Goal: Information Seeking & Learning: Learn about a topic

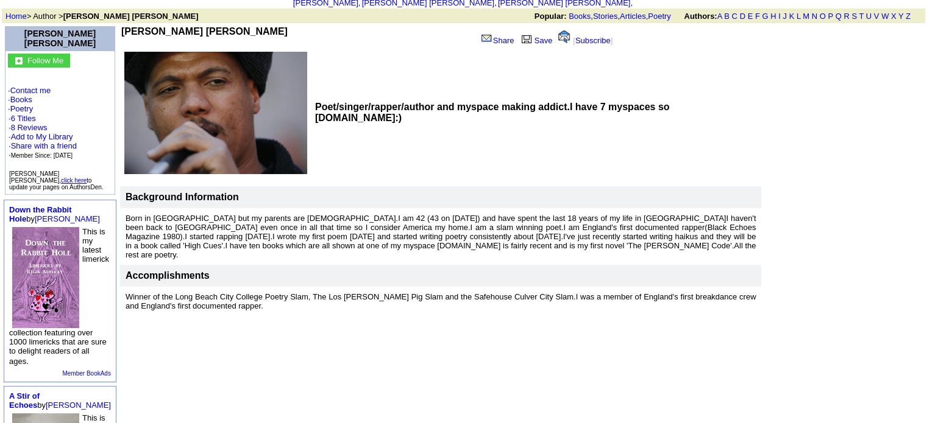
scroll to position [73, 0]
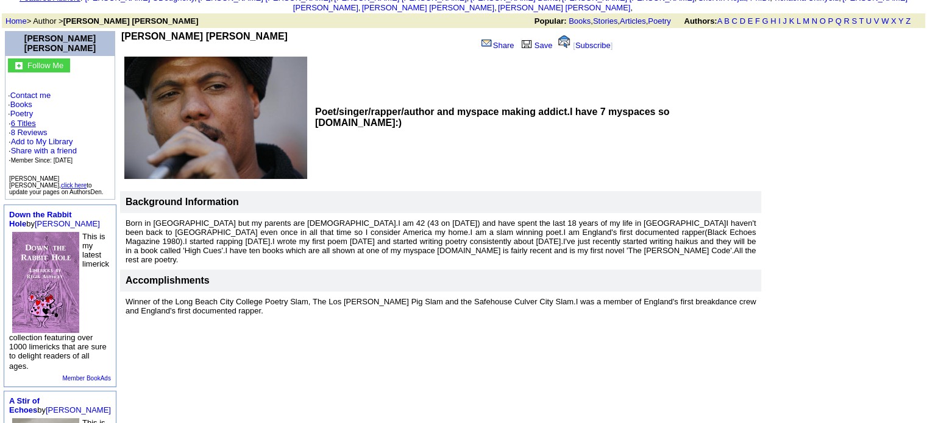
click at [29, 119] on link "6 Titles" at bounding box center [23, 123] width 25 height 9
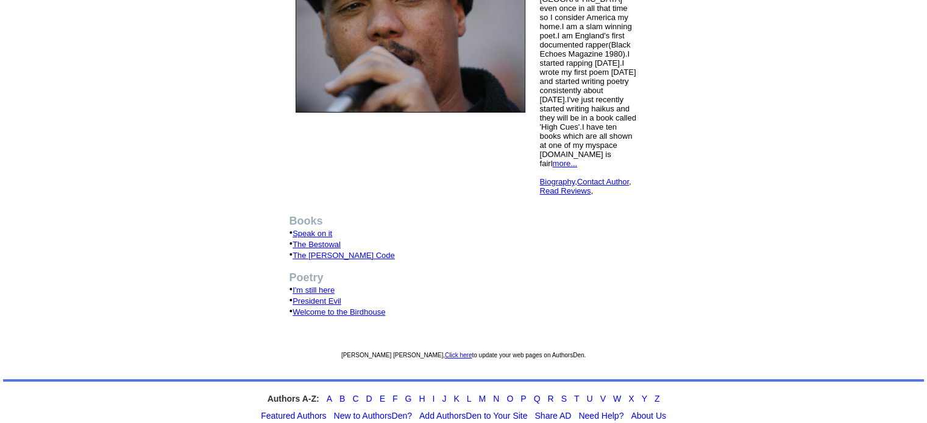
scroll to position [224, 0]
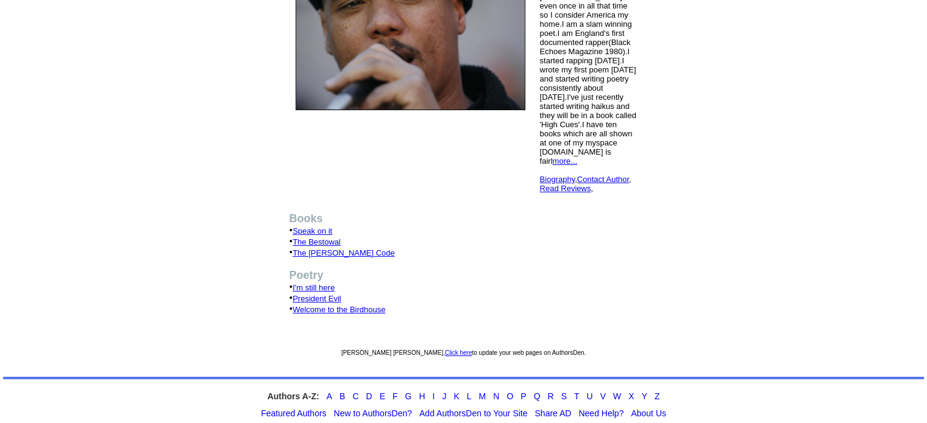
click at [331, 283] on link "I'm still here" at bounding box center [313, 287] width 42 height 9
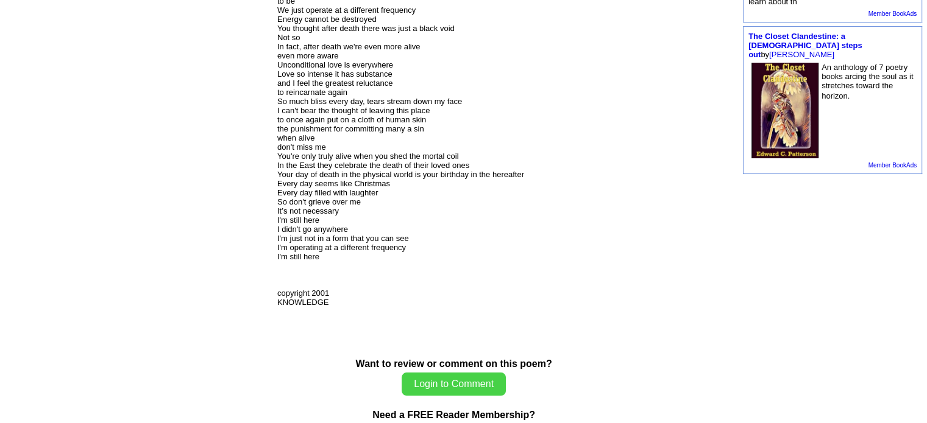
scroll to position [707, 0]
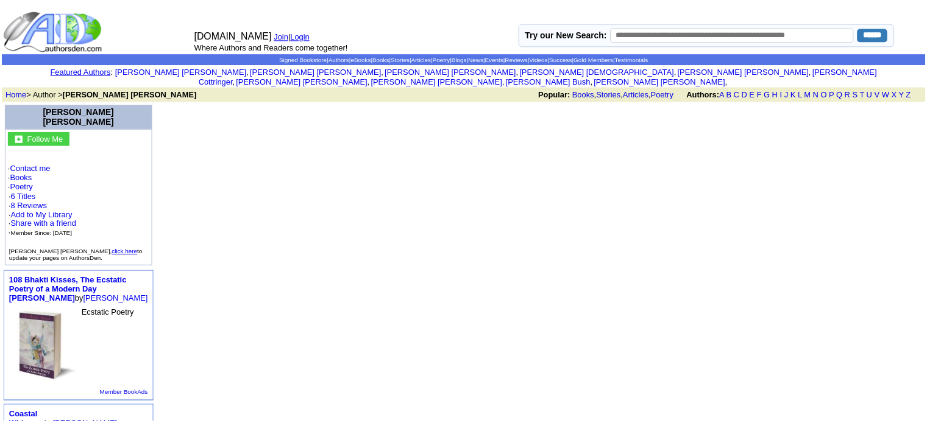
scroll to position [73, 0]
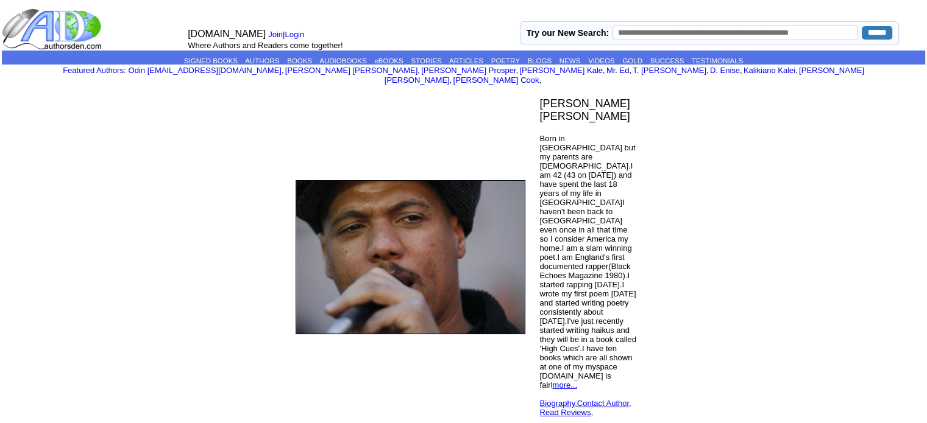
click at [580, 297] on font "Born in [GEOGRAPHIC_DATA] but my parents are [DEMOGRAPHIC_DATA].I am 42 (43 on …" at bounding box center [588, 271] width 96 height 274
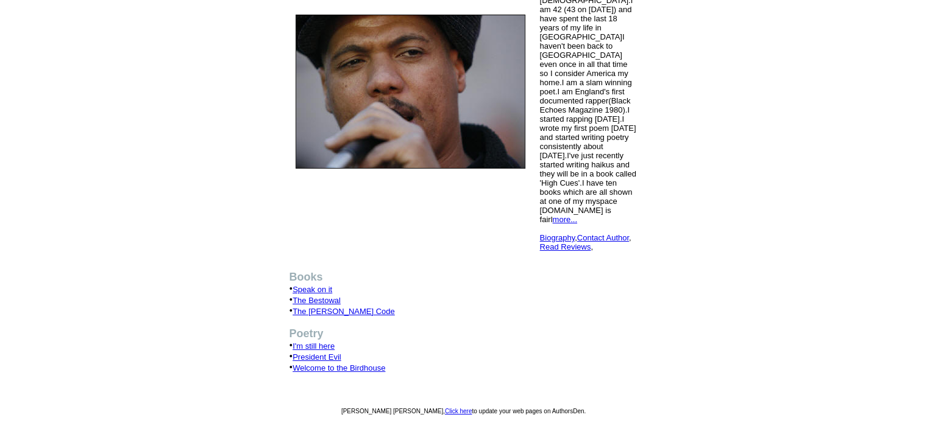
scroll to position [171, 0]
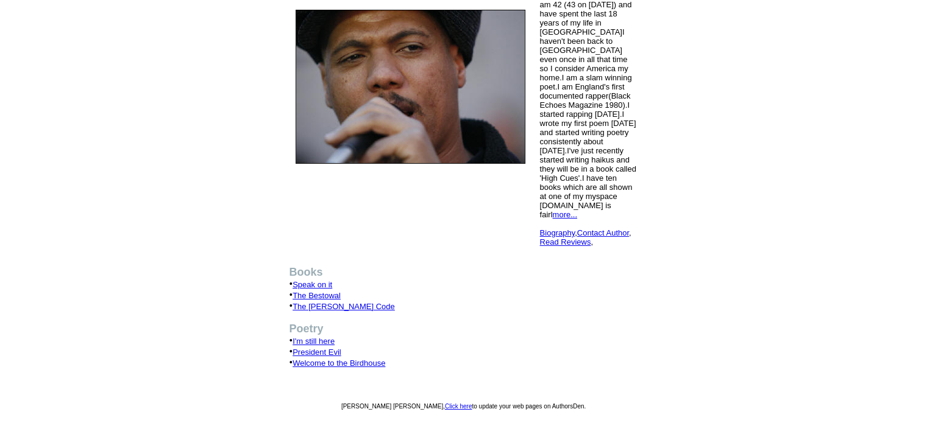
click at [326, 280] on link "Speak on it" at bounding box center [312, 284] width 40 height 9
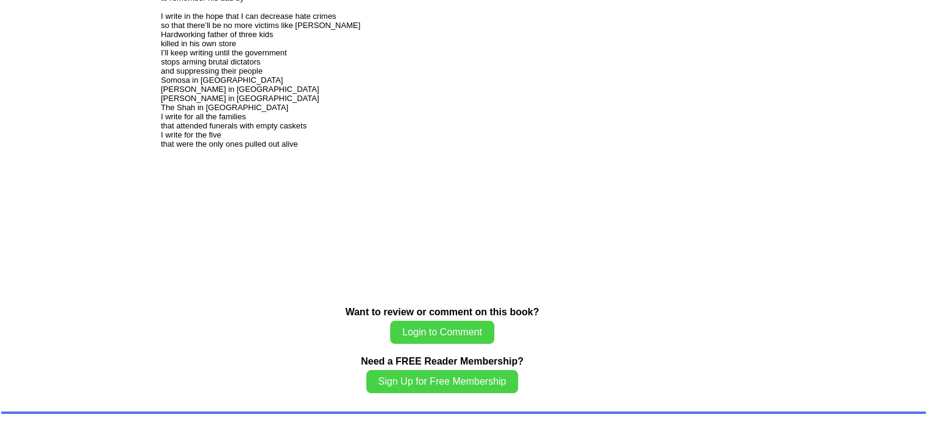
scroll to position [946, 0]
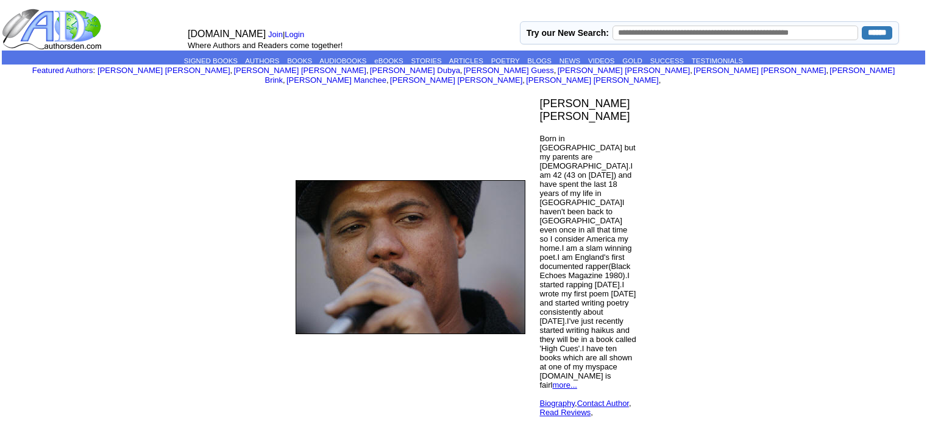
scroll to position [171, 0]
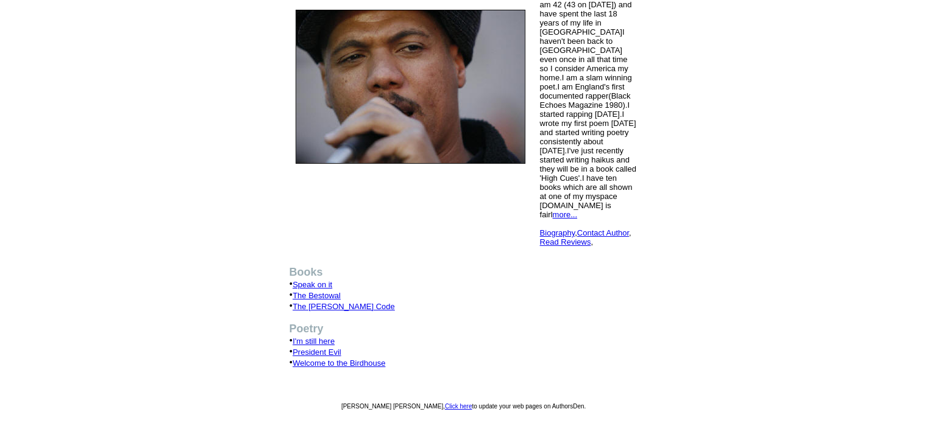
click at [338, 302] on link "The [PERSON_NAME] Code" at bounding box center [343, 306] width 102 height 9
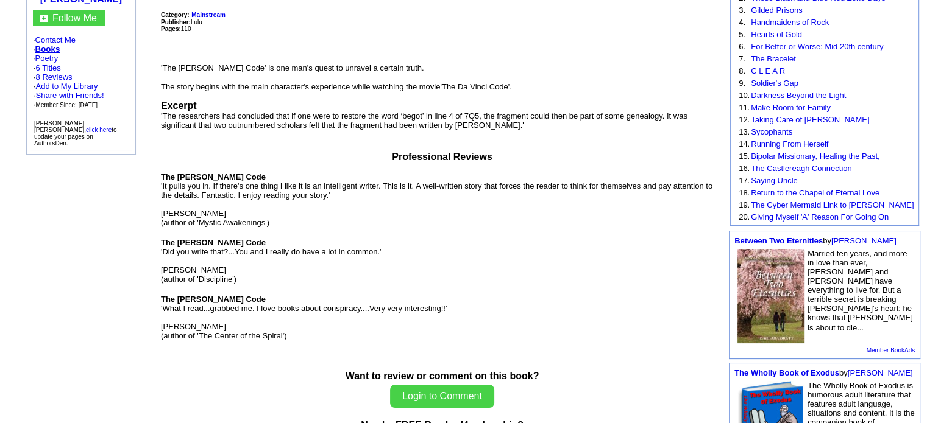
scroll to position [195, 0]
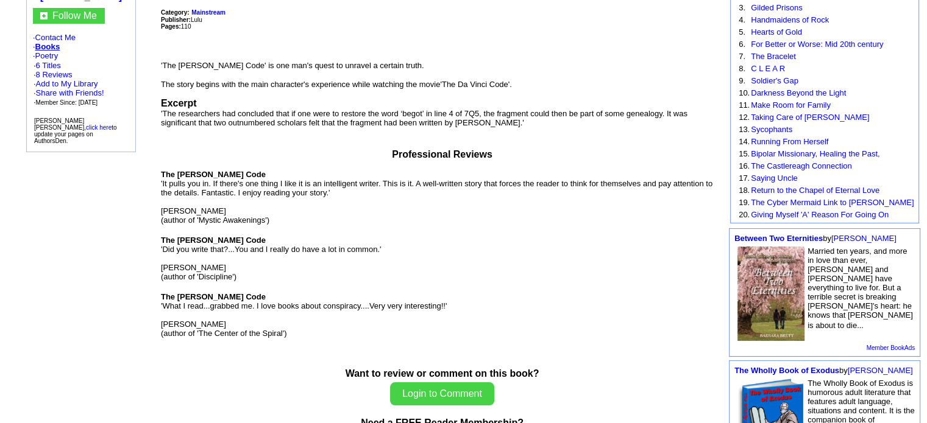
drag, startPoint x: 161, startPoint y: 317, endPoint x: 250, endPoint y: 319, distance: 89.6
click at [250, 319] on p "The [PERSON_NAME] Code 'It pulls you in. If there's one thing I like it is an i…" at bounding box center [442, 254] width 562 height 168
drag, startPoint x: 154, startPoint y: 265, endPoint x: 217, endPoint y: 263, distance: 62.8
click at [217, 263] on tbody "Ray wilfred witter Follow Me · Contact Me · Books · Poetry · 6 Titles · 8 Revie…" at bounding box center [463, 267] width 921 height 722
click at [217, 263] on p "The Zebedee Massey Code 'It pulls you in. If there's one thing I like it is an …" at bounding box center [442, 254] width 562 height 168
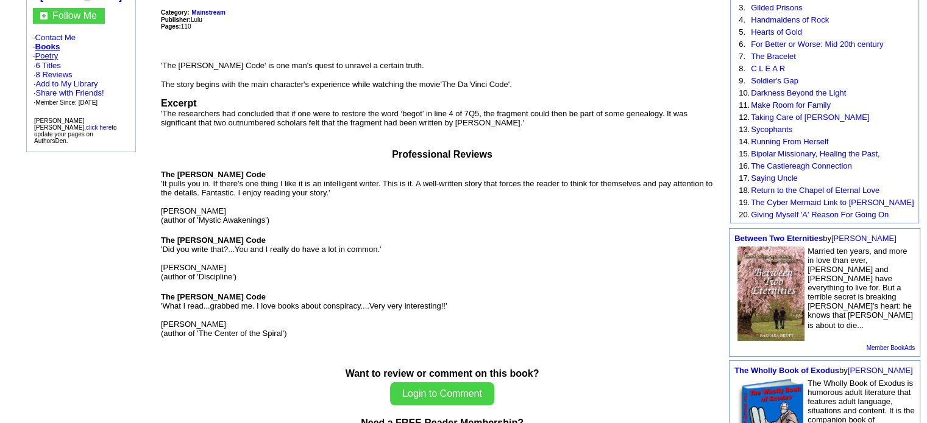
click at [49, 51] on link "Poetry" at bounding box center [46, 55] width 23 height 9
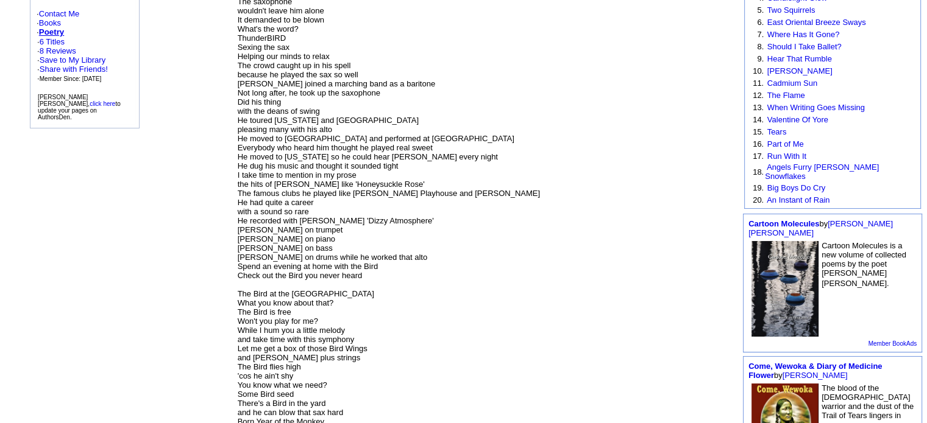
scroll to position [27, 0]
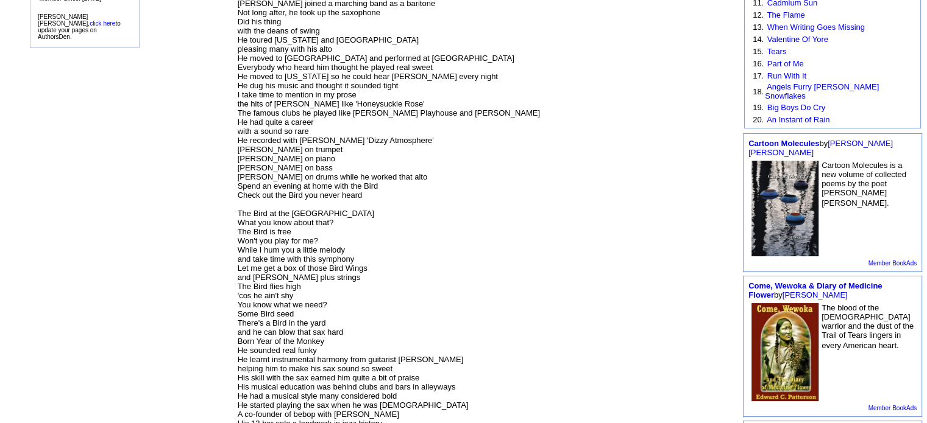
scroll to position [320, 0]
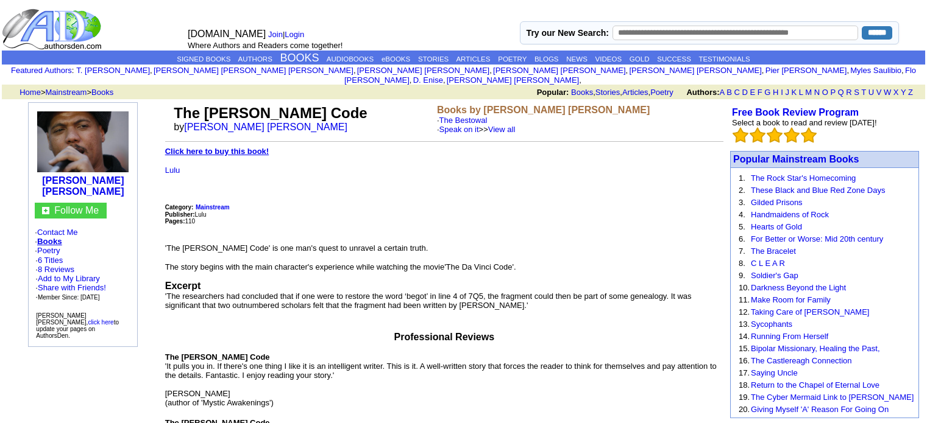
scroll to position [195, 0]
